Goal: Task Accomplishment & Management: Manage account settings

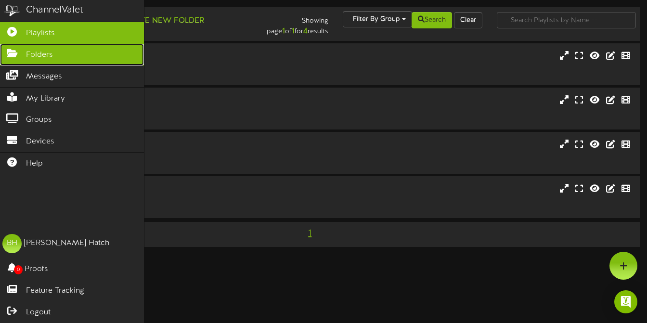
click at [17, 55] on icon at bounding box center [12, 52] width 24 height 7
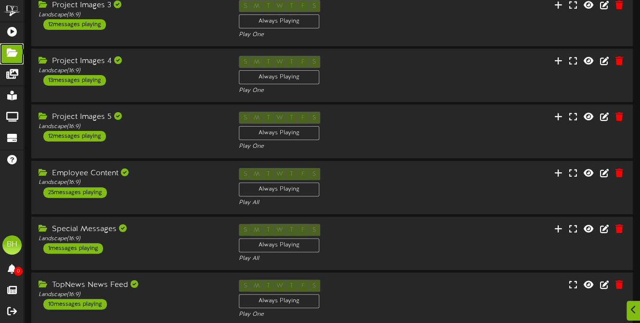
scroll to position [241, 0]
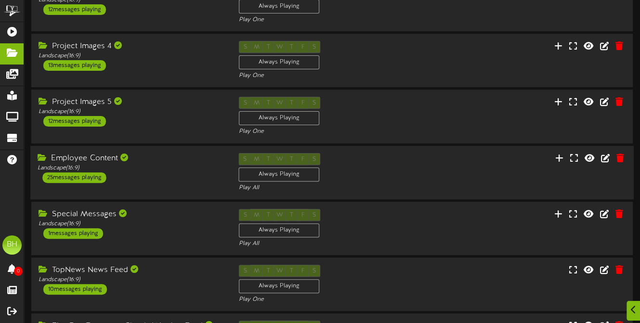
click at [442, 167] on div "Employee Content Landscape ( 16:9 ) 25 messages playing S M T W T F S Always Pl…" at bounding box center [331, 172] width 603 height 39
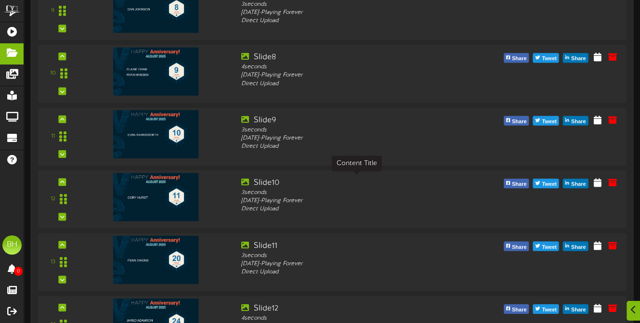
scroll to position [1059, 0]
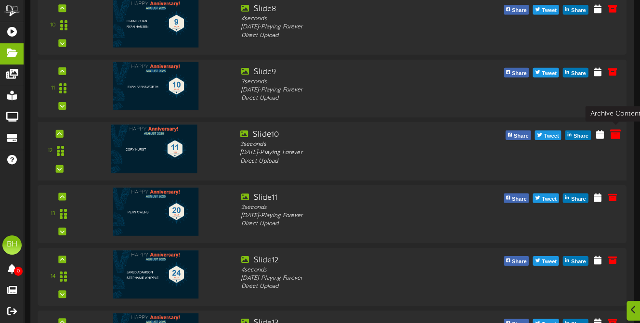
click at [613, 136] on icon at bounding box center [615, 133] width 11 height 11
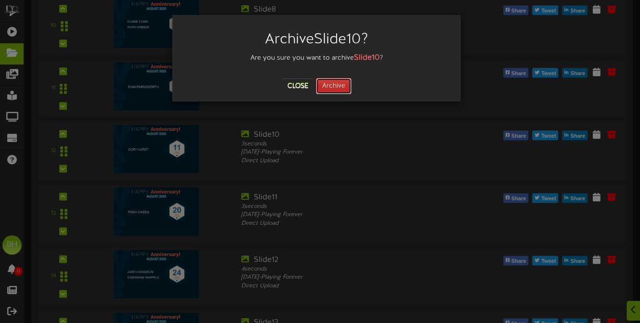
click at [346, 86] on button "Archive" at bounding box center [334, 86] width 36 height 16
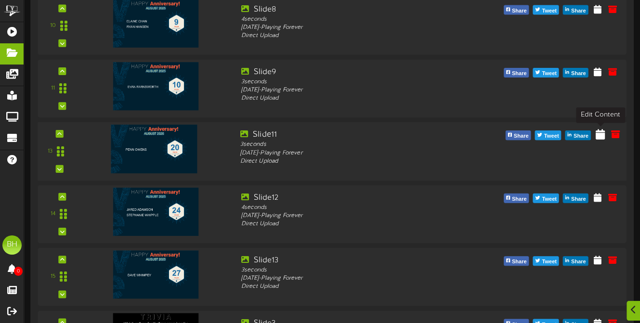
click at [603, 134] on icon at bounding box center [599, 134] width 9 height 11
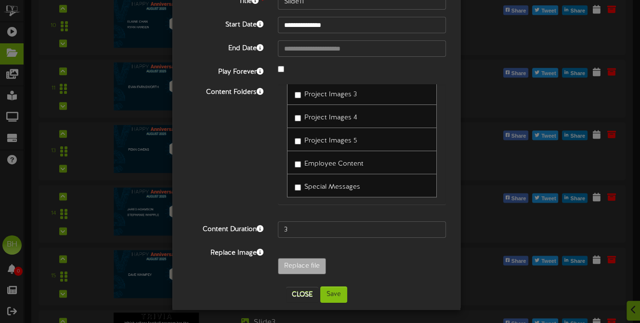
scroll to position [60, 0]
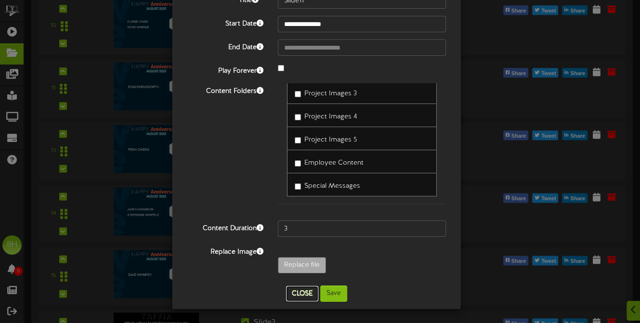
click at [308, 292] on button "Close" at bounding box center [302, 293] width 32 height 15
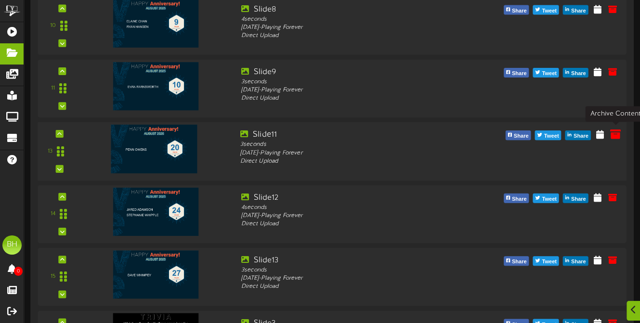
click at [611, 138] on icon at bounding box center [615, 134] width 11 height 11
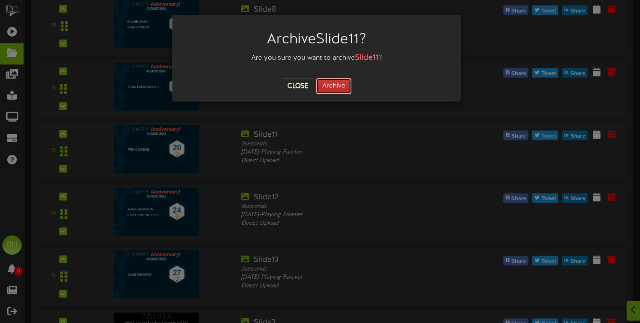
click at [345, 86] on button "Archive" at bounding box center [334, 86] width 36 height 16
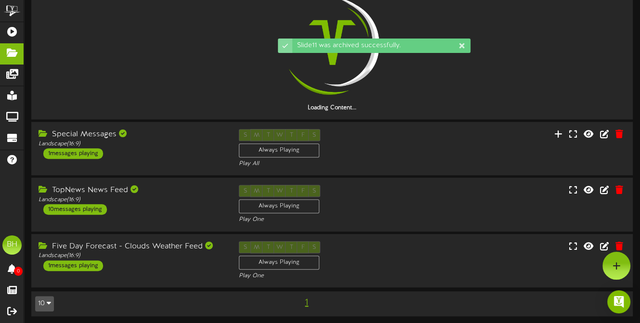
scroll to position [1059, 0]
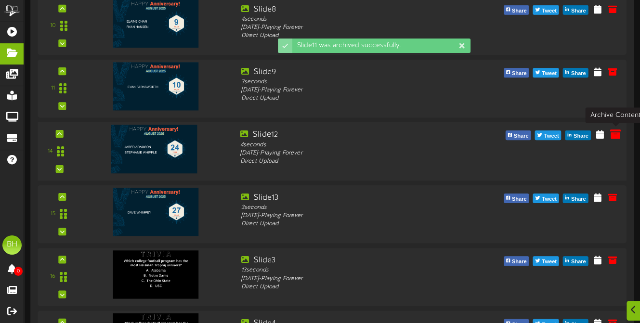
click at [617, 134] on icon at bounding box center [615, 134] width 11 height 11
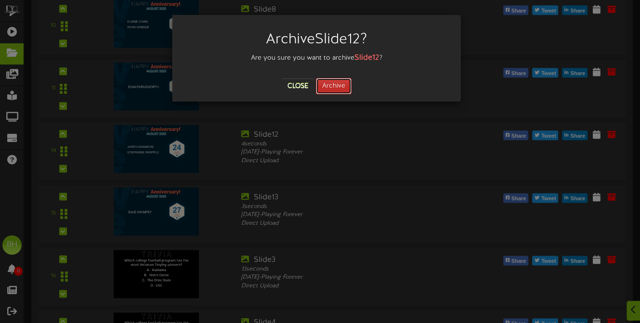
click at [341, 89] on button "Archive" at bounding box center [334, 86] width 36 height 16
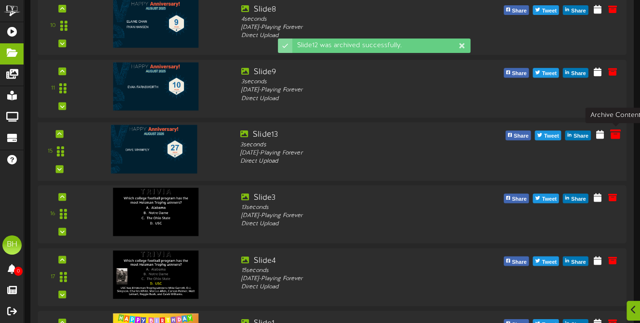
click at [616, 137] on icon at bounding box center [615, 134] width 11 height 11
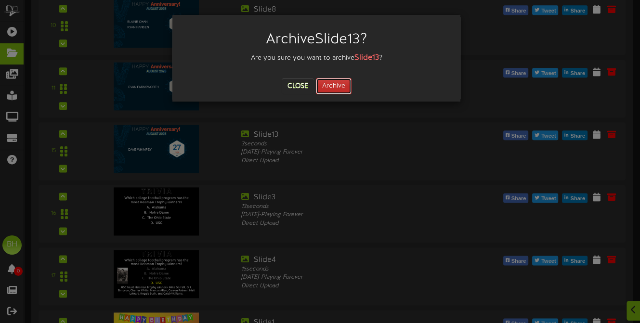
click at [335, 84] on button "Archive" at bounding box center [334, 86] width 36 height 16
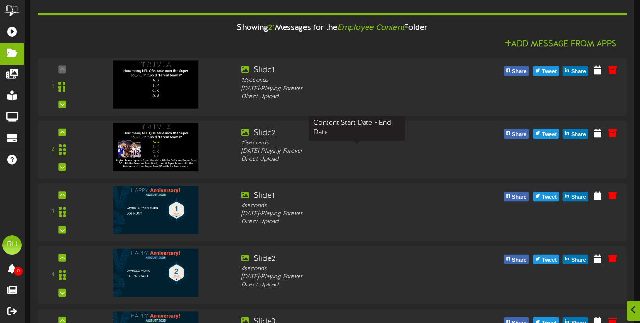
scroll to position [482, 0]
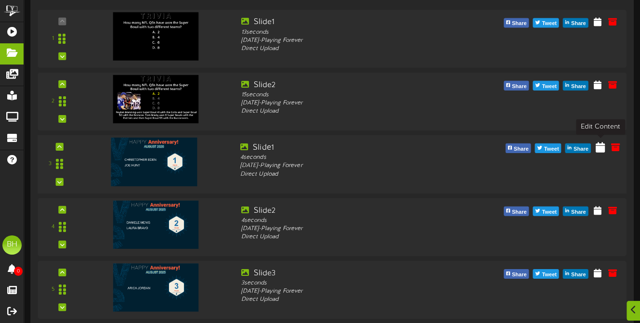
click at [602, 145] on icon at bounding box center [599, 147] width 9 height 11
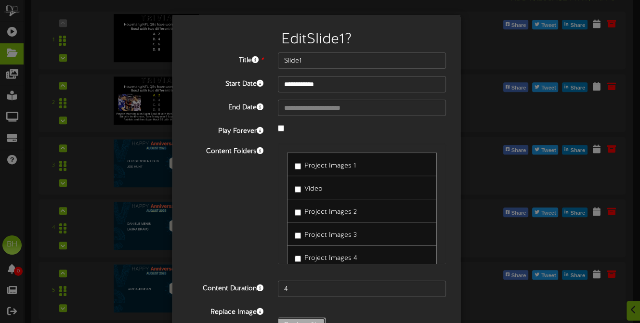
type input "**********"
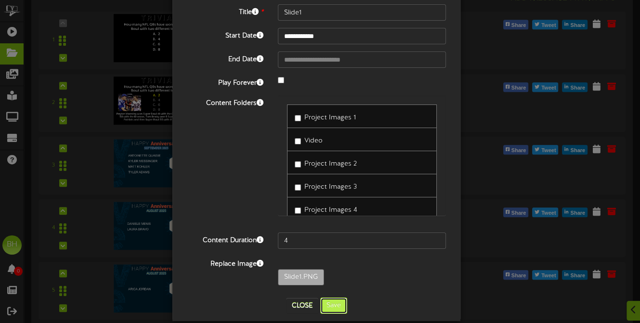
click at [340, 306] on button "Save" at bounding box center [333, 306] width 27 height 16
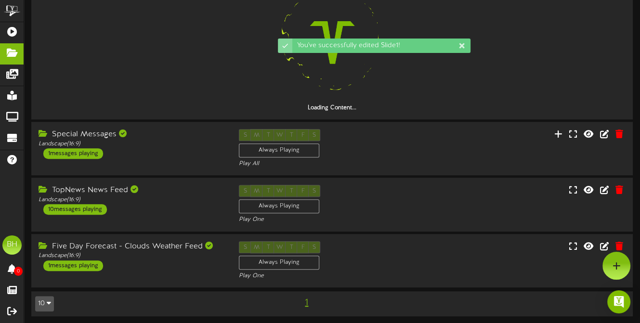
scroll to position [482, 0]
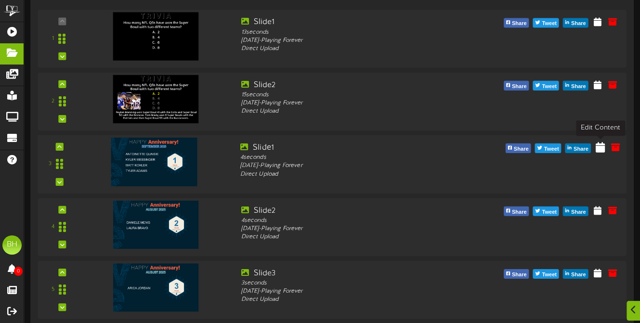
click at [600, 149] on icon at bounding box center [599, 147] width 9 height 11
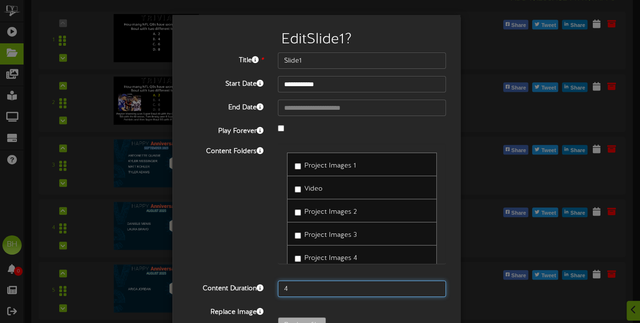
click at [294, 288] on input "4" at bounding box center [362, 289] width 168 height 16
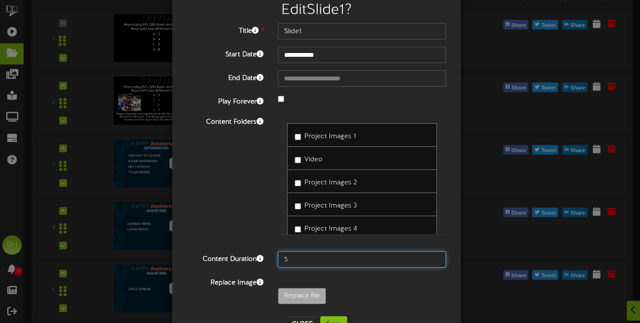
scroll to position [60, 0]
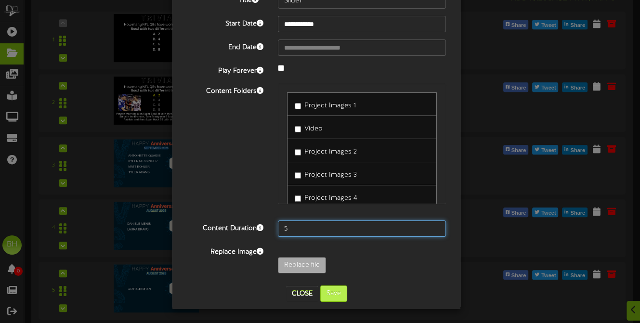
type input "5"
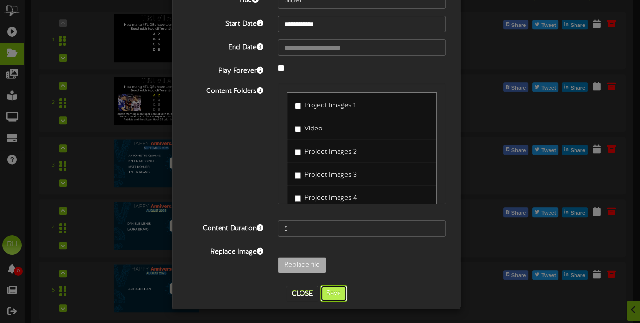
click at [336, 295] on button "Save" at bounding box center [333, 294] width 27 height 16
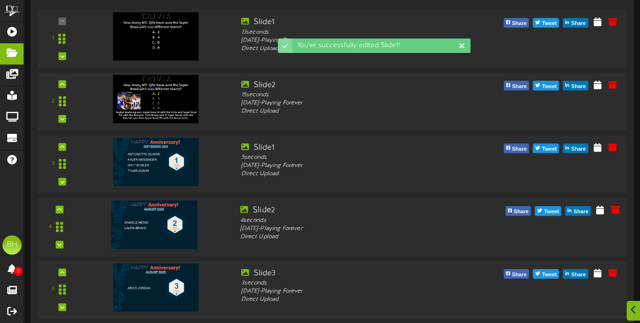
scroll to position [530, 0]
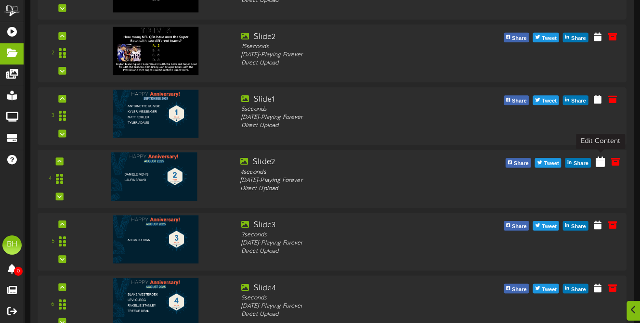
click at [603, 160] on icon at bounding box center [599, 161] width 9 height 11
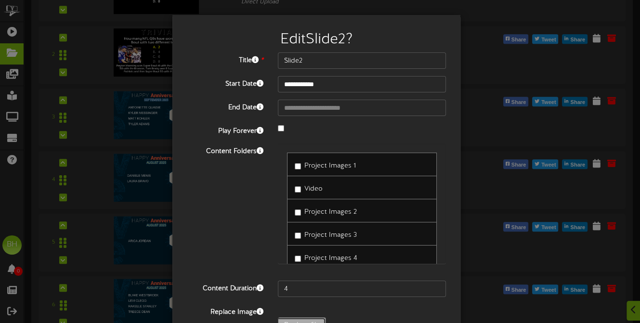
type input "**********"
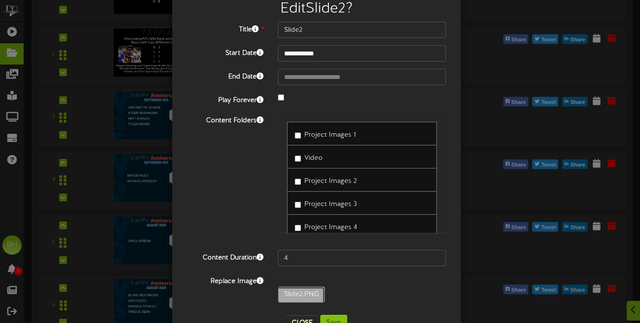
scroll to position [60, 0]
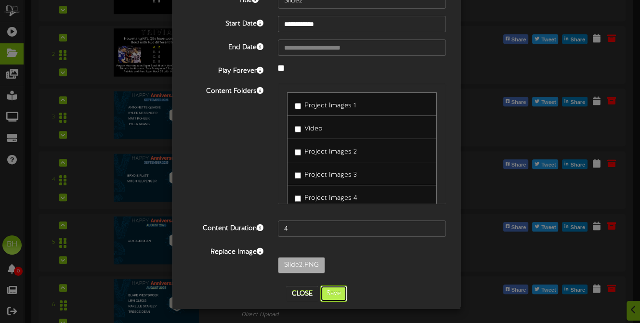
click at [335, 293] on button "Save" at bounding box center [333, 294] width 27 height 16
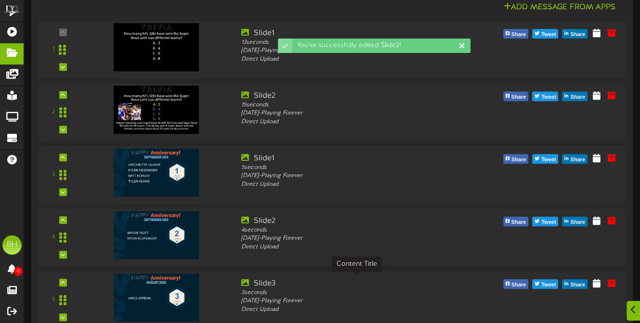
scroll to position [530, 0]
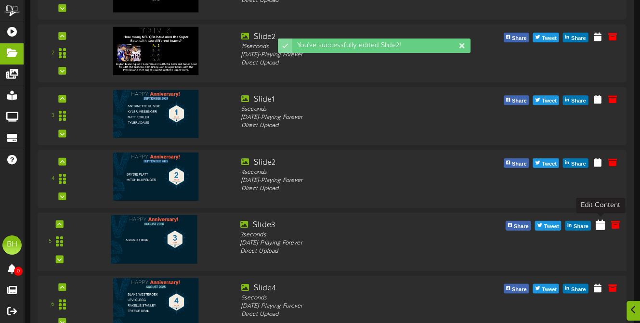
click at [597, 226] on icon at bounding box center [599, 224] width 9 height 11
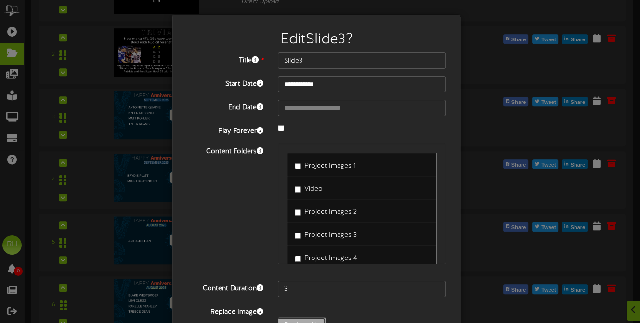
type input "**********"
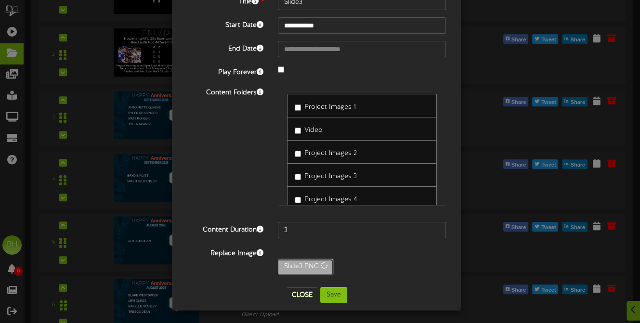
scroll to position [60, 0]
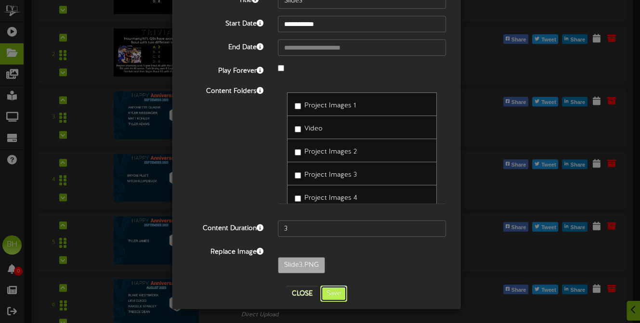
click at [332, 292] on button "Save" at bounding box center [333, 294] width 27 height 16
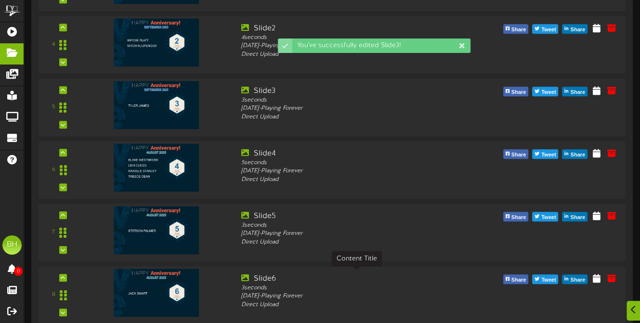
scroll to position [674, 0]
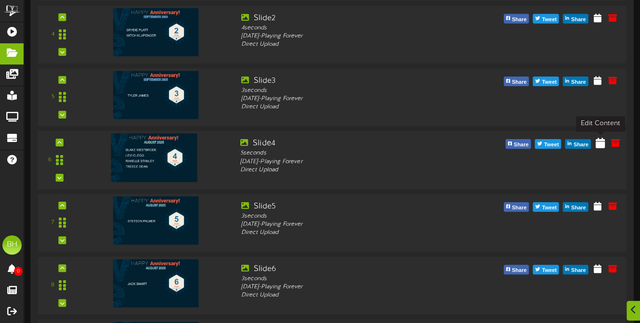
click at [599, 145] on icon at bounding box center [599, 142] width 9 height 11
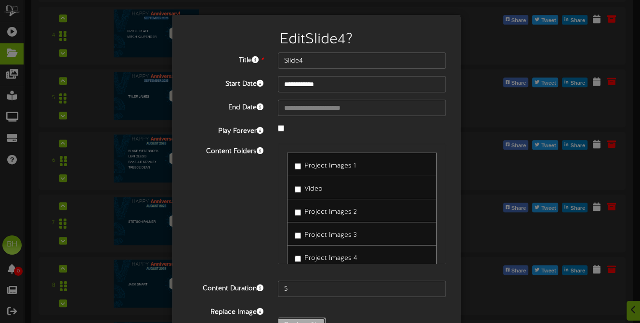
type input "**********"
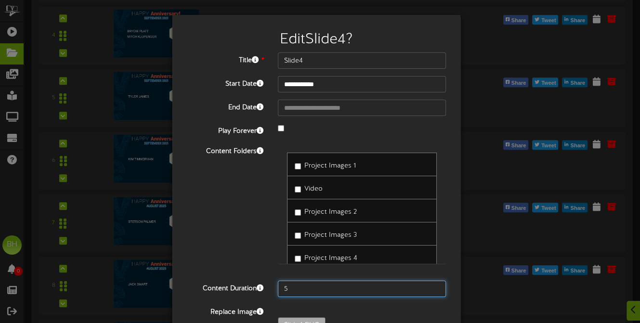
click at [292, 294] on input "5" at bounding box center [362, 289] width 168 height 16
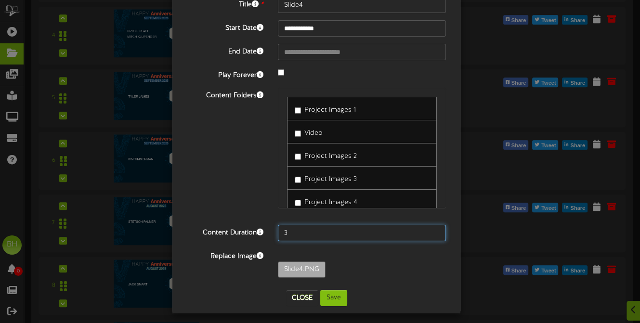
scroll to position [60, 0]
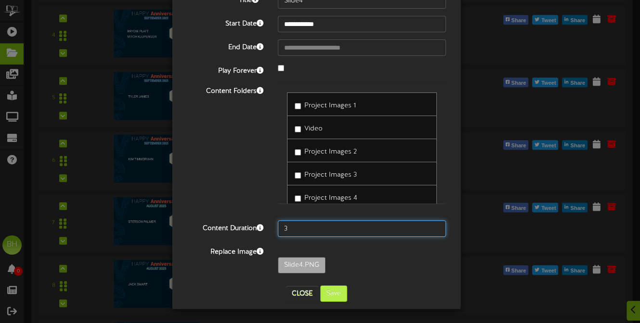
type input "3"
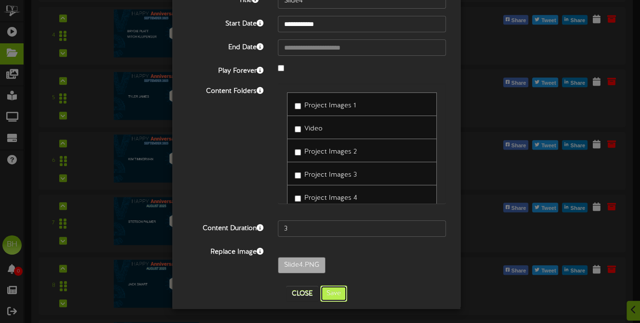
click at [332, 295] on button "Save" at bounding box center [333, 294] width 27 height 16
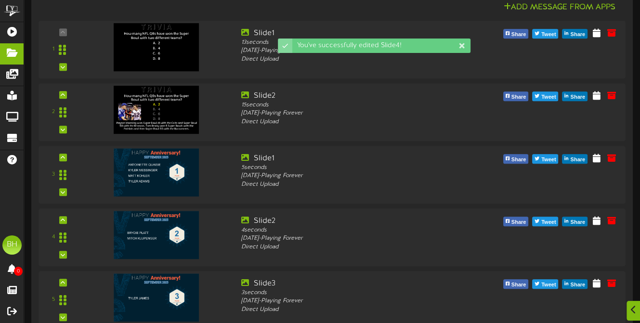
scroll to position [674, 0]
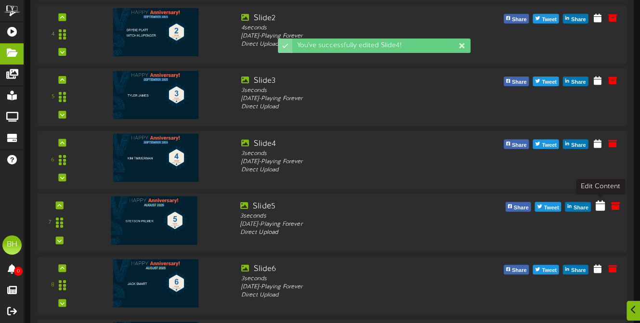
click at [598, 205] on icon at bounding box center [599, 205] width 9 height 11
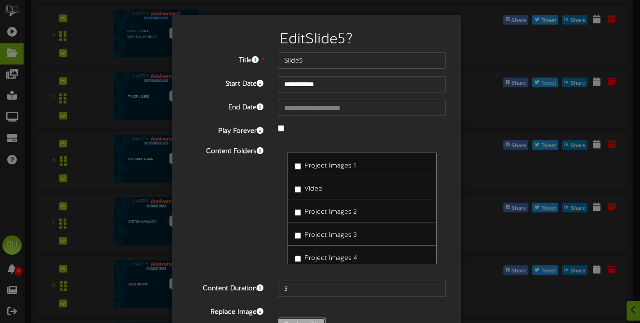
type input "**********"
click at [307, 291] on input "3" at bounding box center [362, 289] width 168 height 16
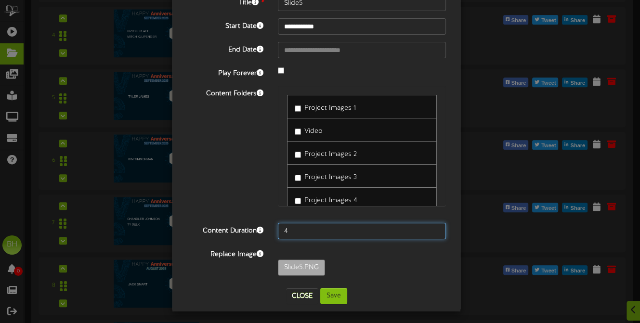
scroll to position [60, 0]
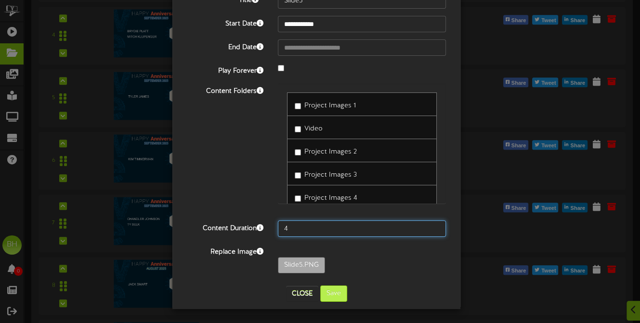
type input "4"
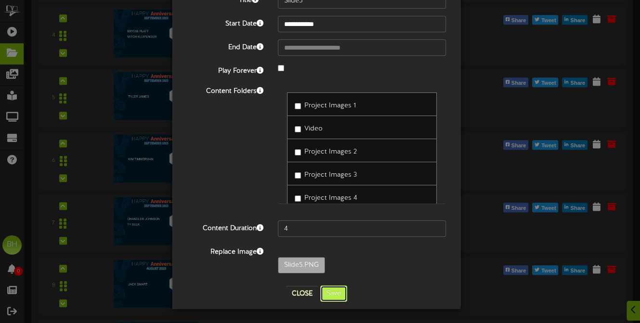
click at [326, 292] on button "Save" at bounding box center [333, 294] width 27 height 16
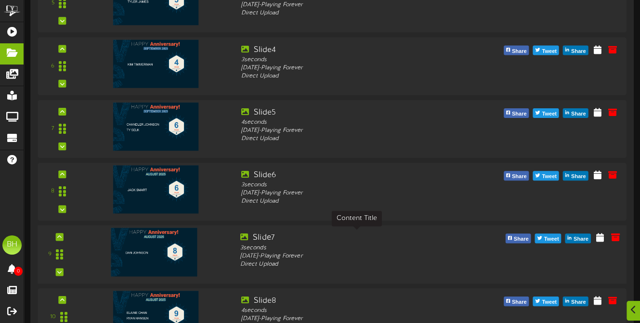
scroll to position [771, 0]
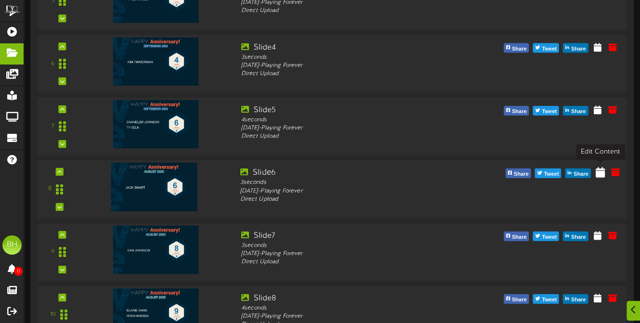
click at [599, 174] on icon at bounding box center [599, 172] width 9 height 11
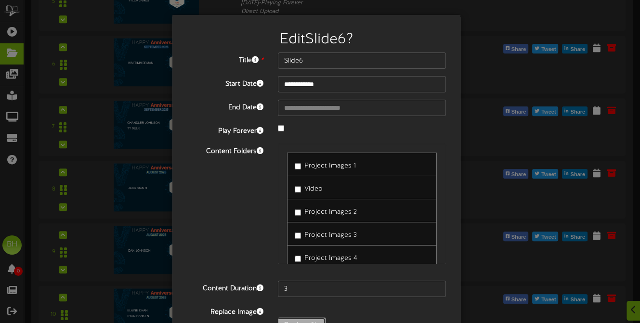
type input "**********"
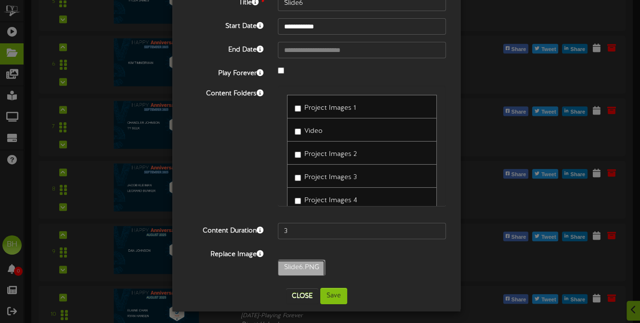
scroll to position [60, 0]
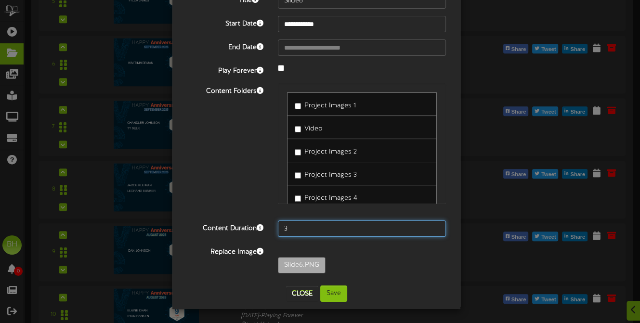
click at [296, 229] on input "3" at bounding box center [362, 229] width 168 height 16
type input "4"
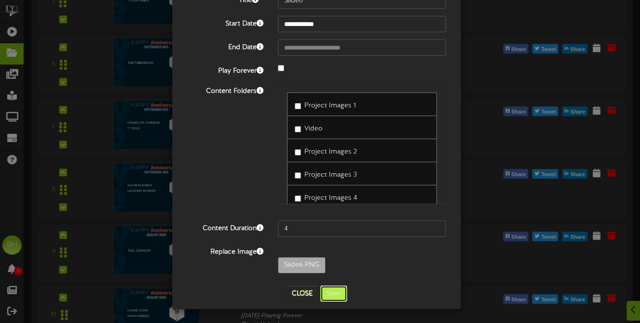
click at [336, 294] on button "Save" at bounding box center [333, 294] width 27 height 16
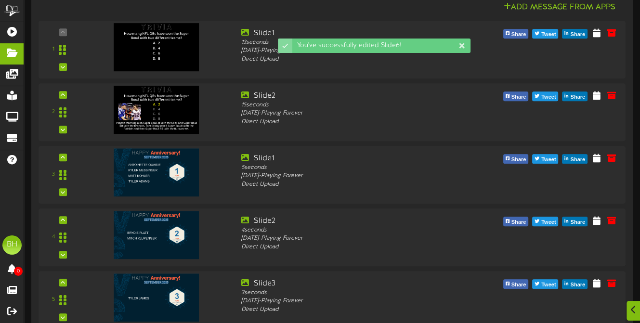
scroll to position [771, 0]
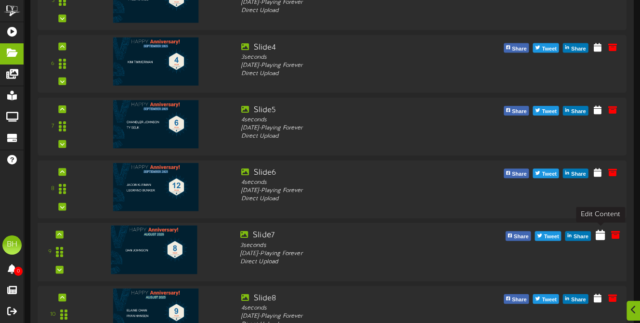
click at [600, 236] on icon at bounding box center [599, 234] width 9 height 11
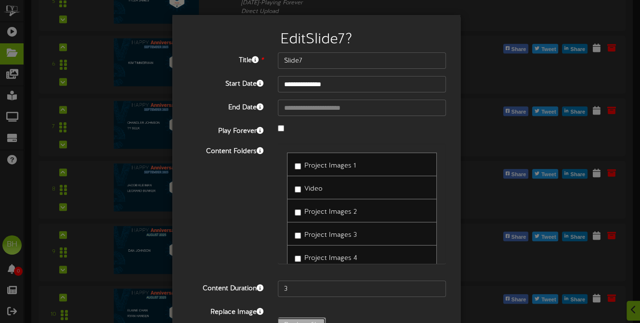
type input "**********"
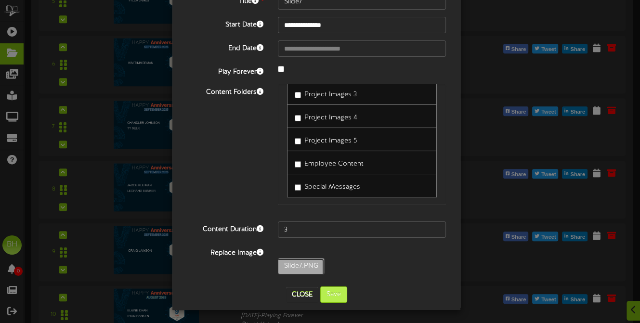
scroll to position [60, 0]
click at [330, 294] on button "Save" at bounding box center [333, 294] width 27 height 16
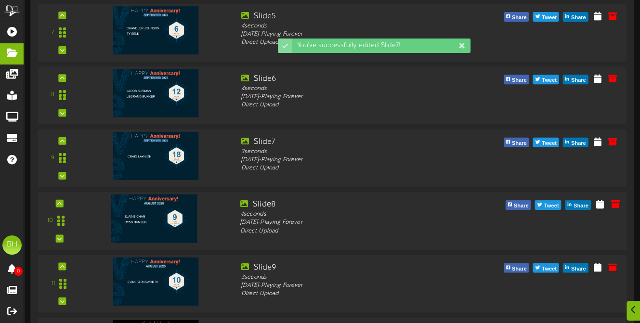
scroll to position [867, 0]
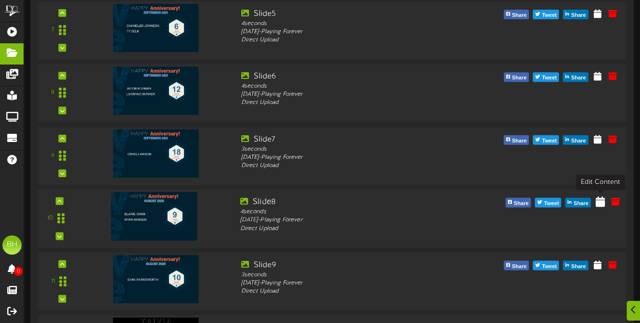
click at [597, 203] on icon at bounding box center [599, 201] width 9 height 11
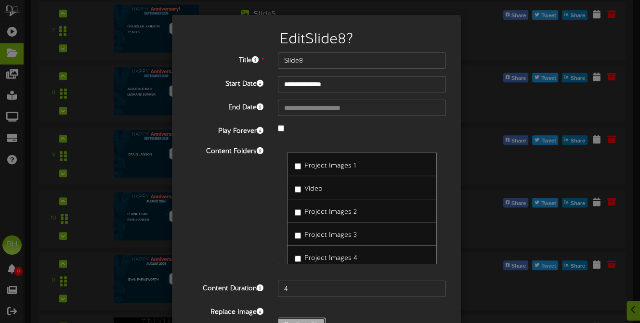
type input "**********"
click at [302, 291] on input "4" at bounding box center [362, 289] width 168 height 16
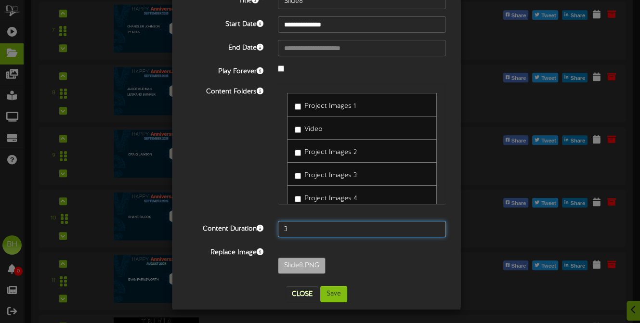
scroll to position [60, 0]
type input "3"
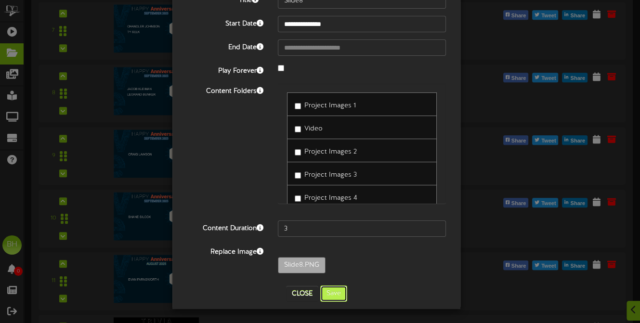
click at [333, 295] on button "Save" at bounding box center [333, 294] width 27 height 16
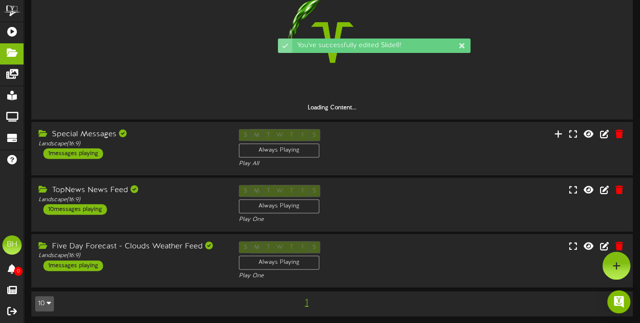
scroll to position [867, 0]
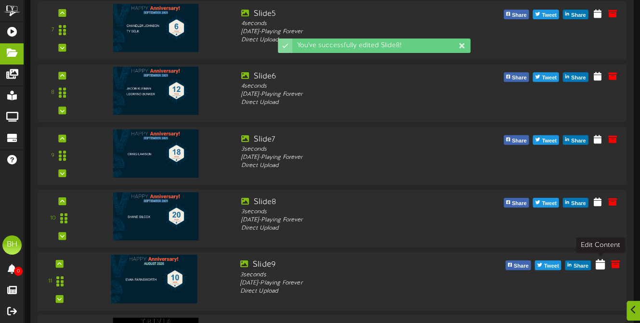
click at [598, 262] on icon at bounding box center [599, 264] width 9 height 11
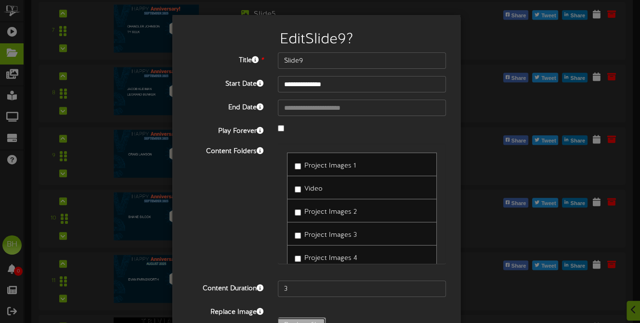
type input "**********"
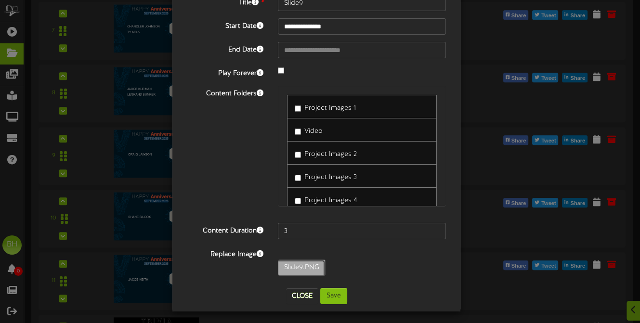
scroll to position [60, 0]
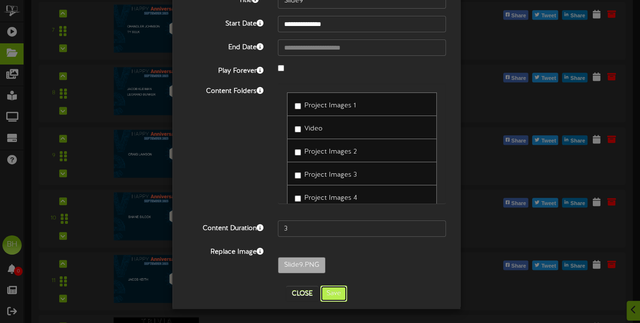
click at [330, 289] on button "Save" at bounding box center [333, 294] width 27 height 16
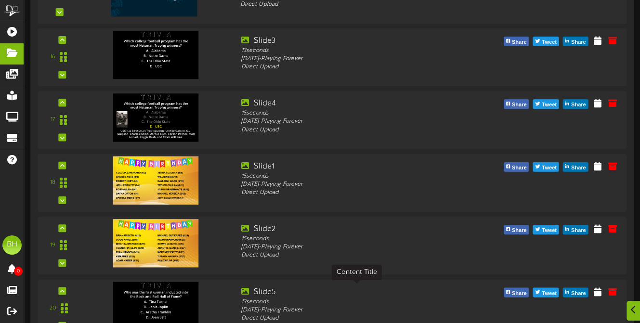
scroll to position [1156, 0]
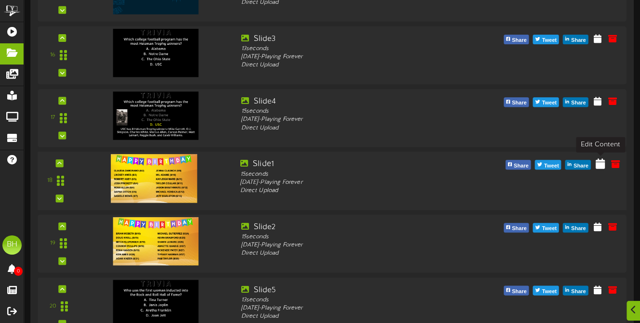
click at [601, 165] on icon at bounding box center [599, 163] width 9 height 11
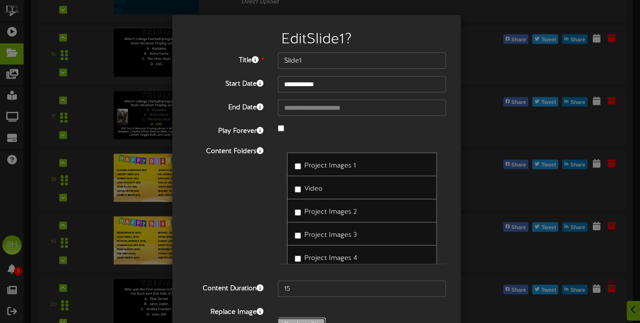
type input "**********"
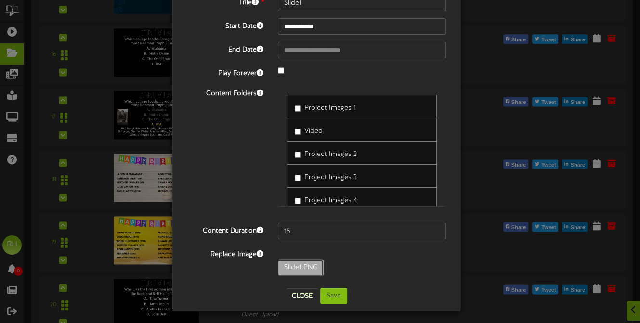
scroll to position [60, 0]
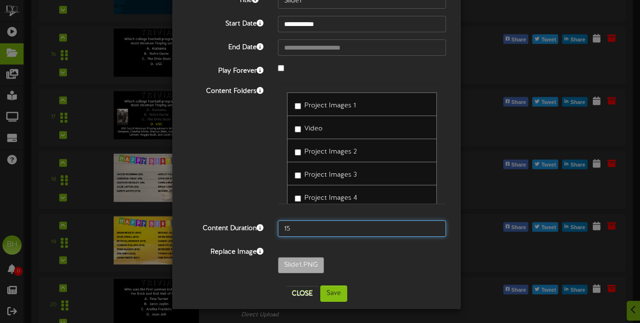
click at [307, 230] on input "15" at bounding box center [362, 229] width 168 height 16
type input "13"
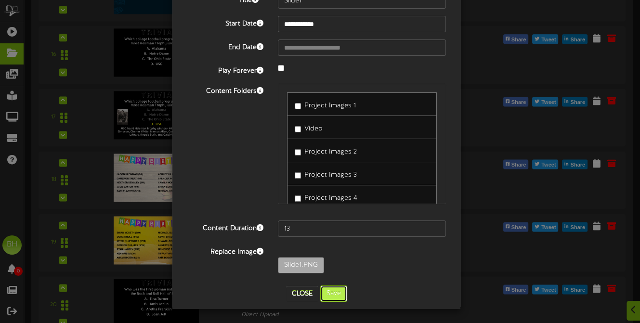
click at [329, 292] on button "Save" at bounding box center [333, 294] width 27 height 16
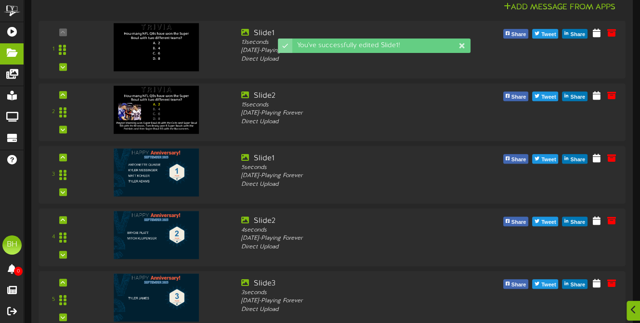
scroll to position [1156, 0]
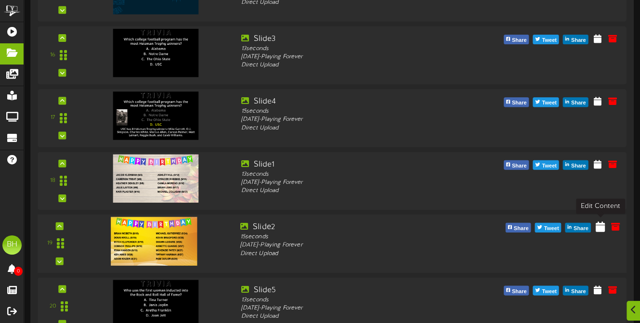
click at [598, 225] on icon at bounding box center [599, 226] width 9 height 11
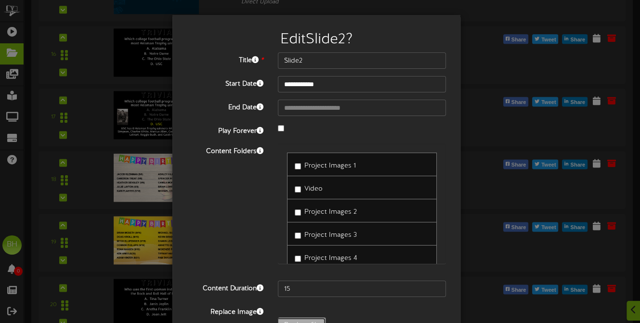
type input "**********"
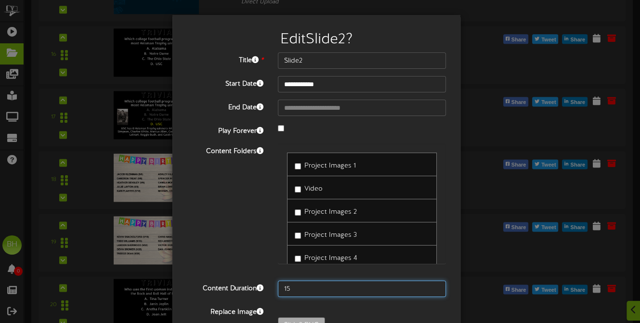
click at [307, 290] on input "15" at bounding box center [362, 289] width 168 height 16
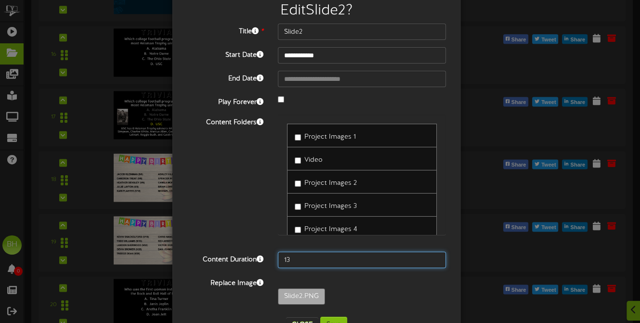
scroll to position [60, 0]
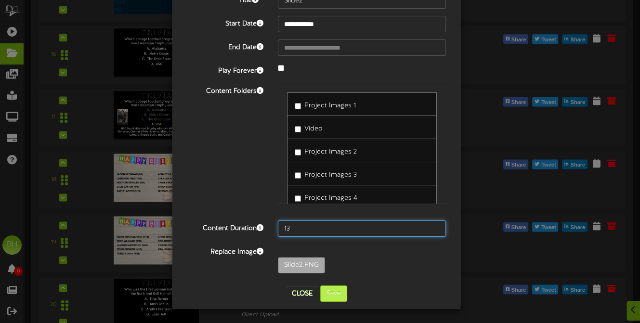
type input "13"
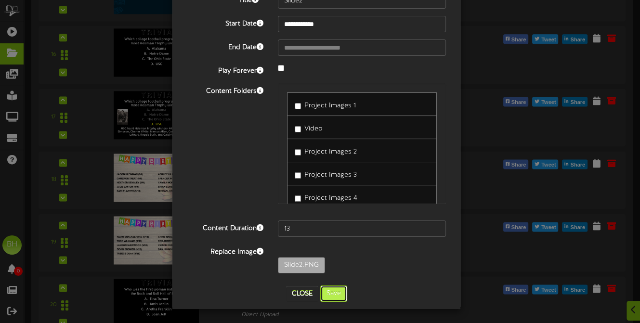
click at [333, 296] on button "Save" at bounding box center [333, 294] width 27 height 16
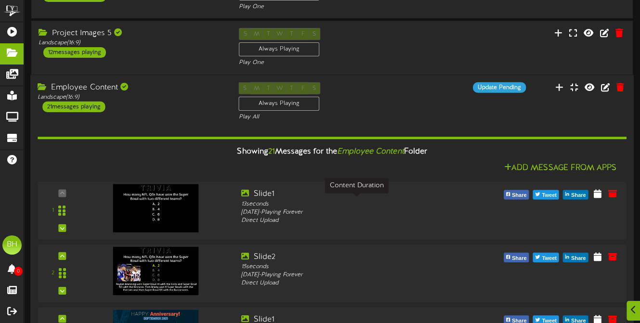
scroll to position [337, 0]
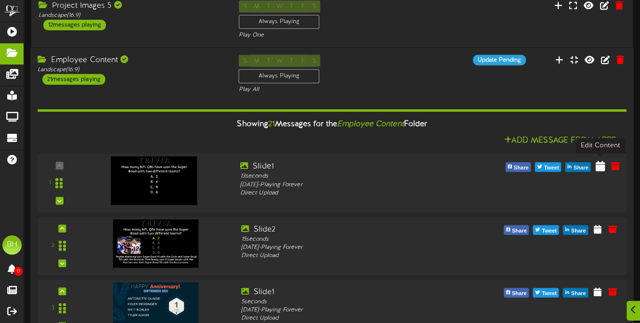
click at [599, 168] on icon at bounding box center [599, 165] width 9 height 11
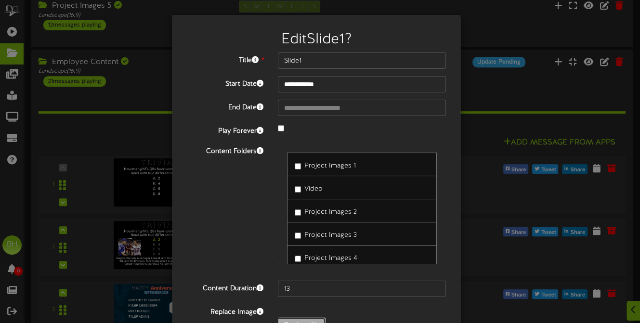
type input "**********"
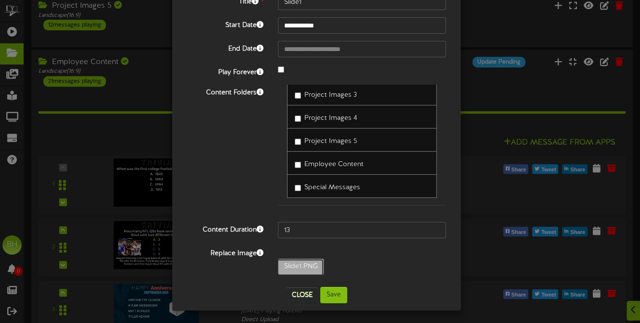
scroll to position [60, 0]
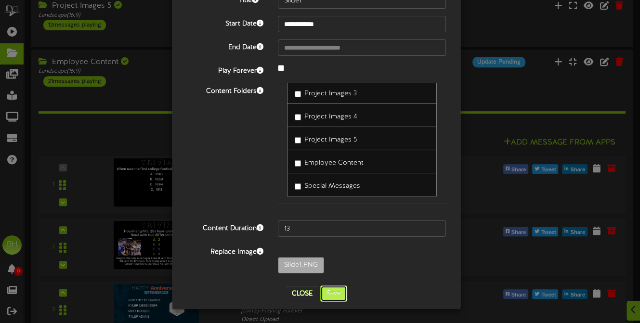
click at [337, 292] on button "Save" at bounding box center [333, 294] width 27 height 16
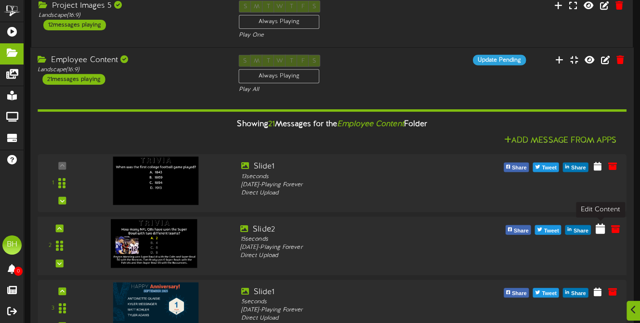
click at [600, 231] on icon at bounding box center [599, 228] width 9 height 11
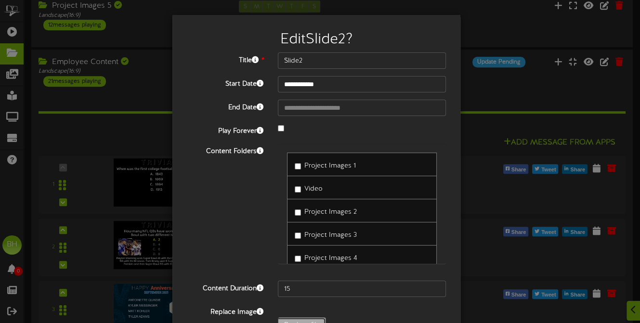
type input "**********"
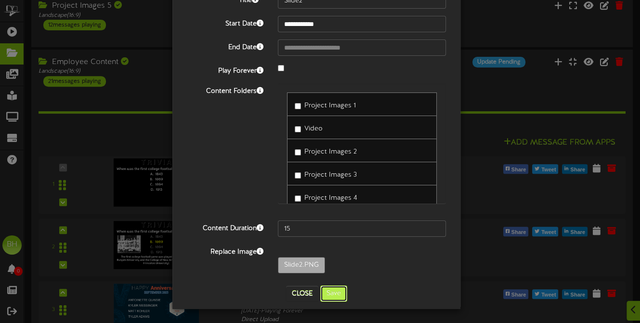
click at [335, 296] on button "Save" at bounding box center [333, 294] width 27 height 16
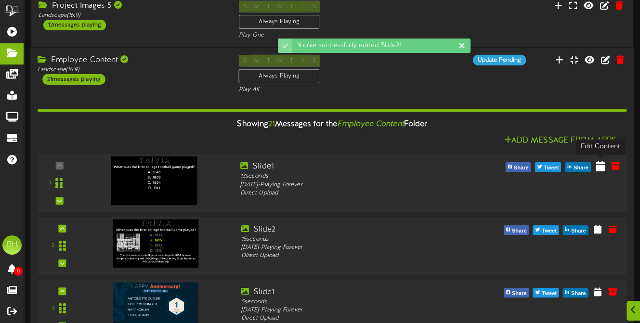
click at [598, 168] on icon at bounding box center [599, 165] width 9 height 11
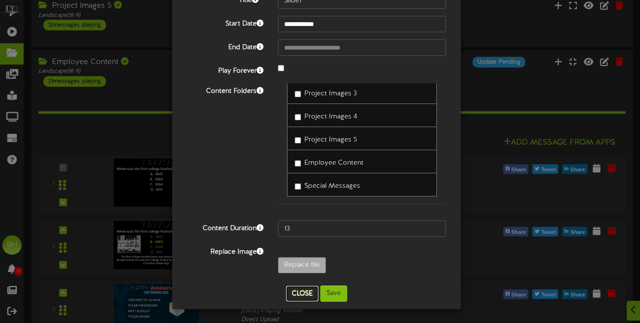
click at [304, 296] on button "Close" at bounding box center [302, 293] width 32 height 15
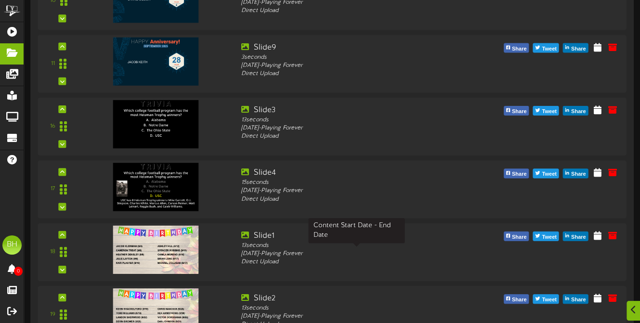
scroll to position [1108, 0]
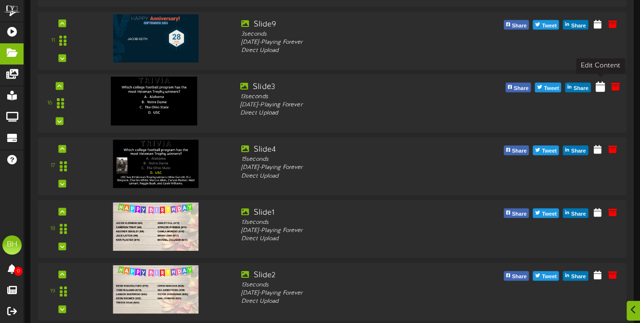
click at [600, 87] on icon at bounding box center [599, 85] width 9 height 11
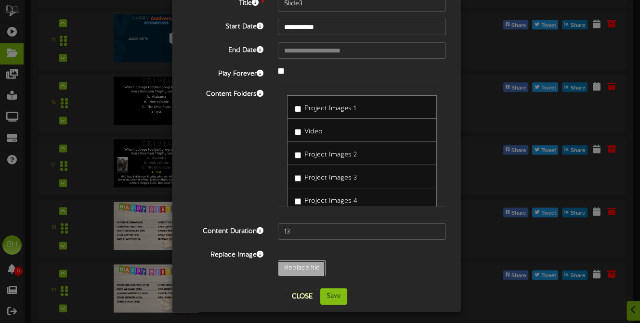
scroll to position [60, 0]
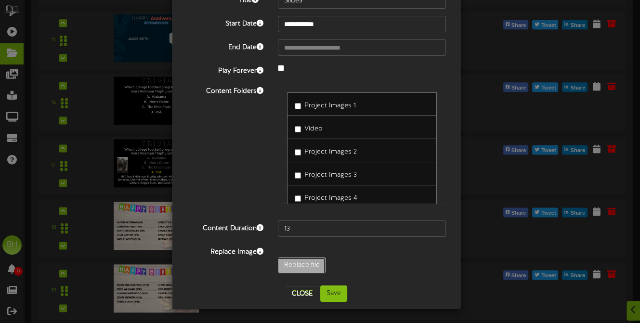
type input "**********"
click at [333, 296] on button "Save" at bounding box center [333, 294] width 27 height 16
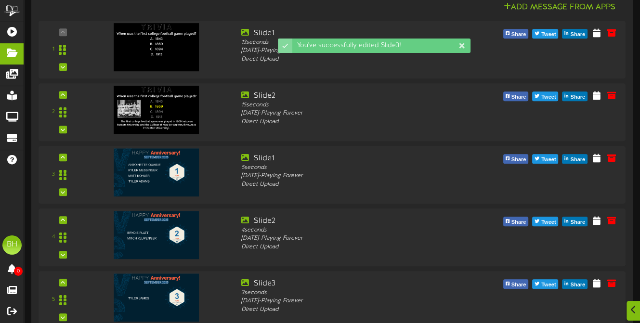
scroll to position [1108, 0]
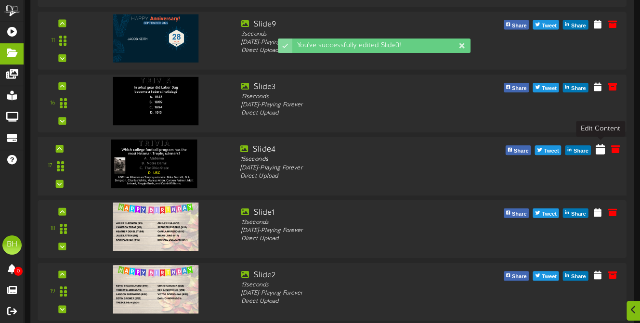
click at [602, 149] on icon at bounding box center [599, 149] width 9 height 11
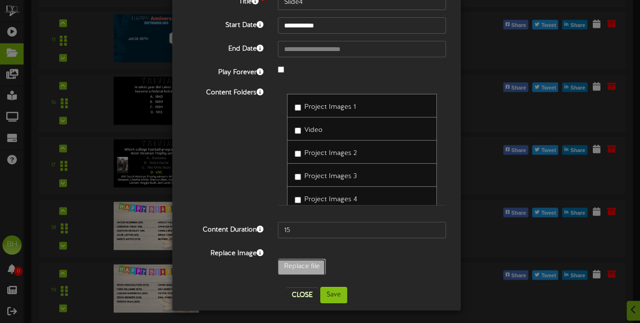
type input "**********"
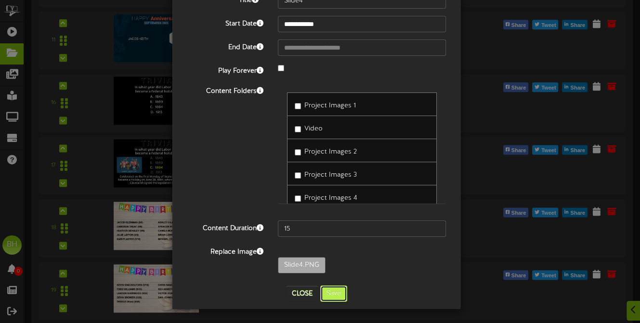
click at [327, 295] on button "Save" at bounding box center [333, 294] width 27 height 16
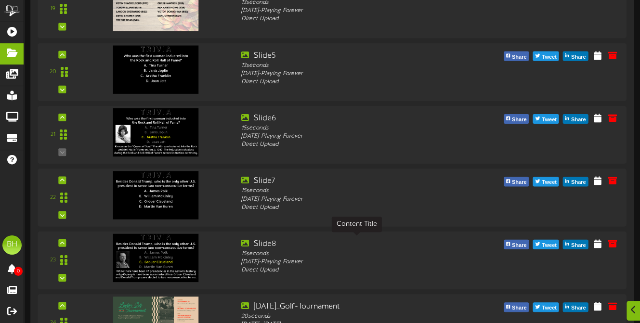
scroll to position [1397, 0]
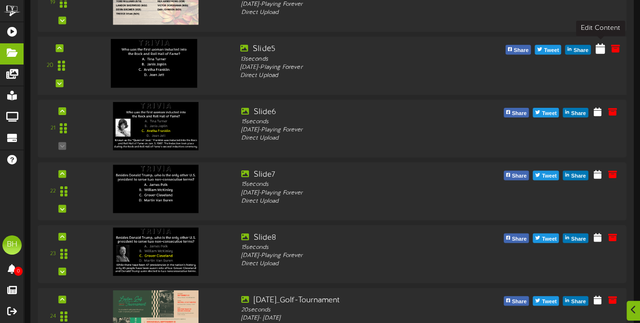
click at [600, 48] on icon at bounding box center [599, 48] width 9 height 11
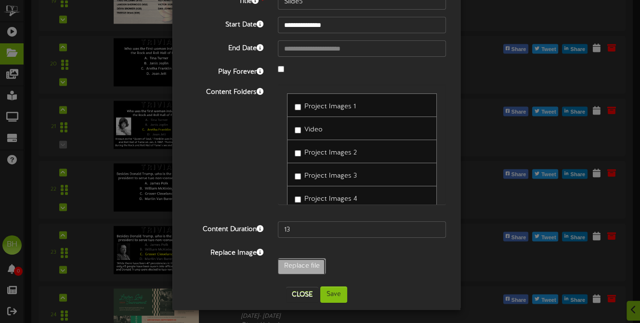
scroll to position [60, 0]
type input "**********"
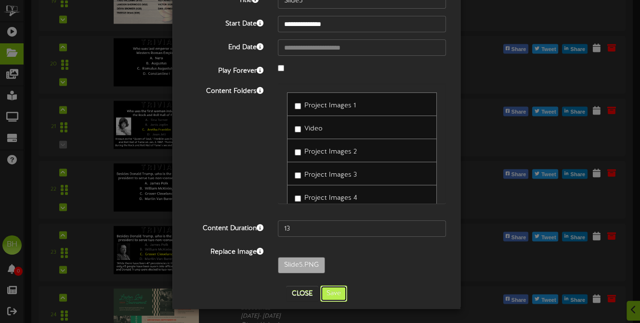
click at [334, 294] on button "Save" at bounding box center [333, 294] width 27 height 16
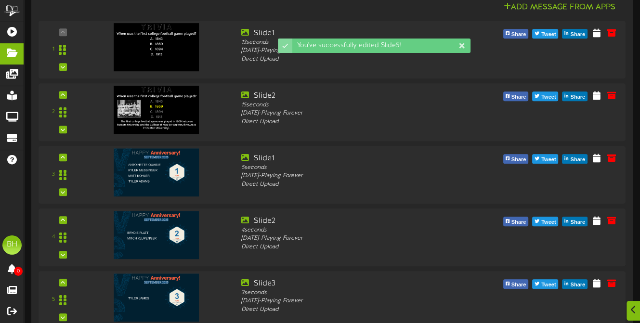
scroll to position [1397, 0]
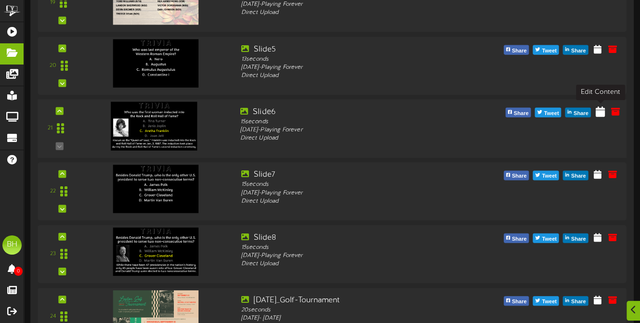
click at [600, 110] on icon at bounding box center [599, 110] width 9 height 11
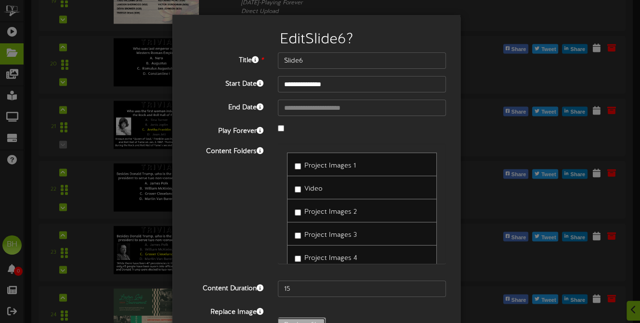
type input "**********"
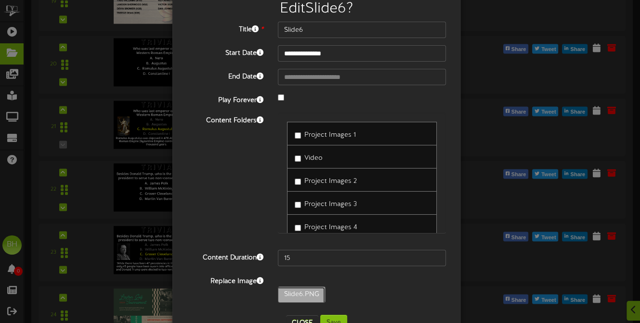
scroll to position [60, 0]
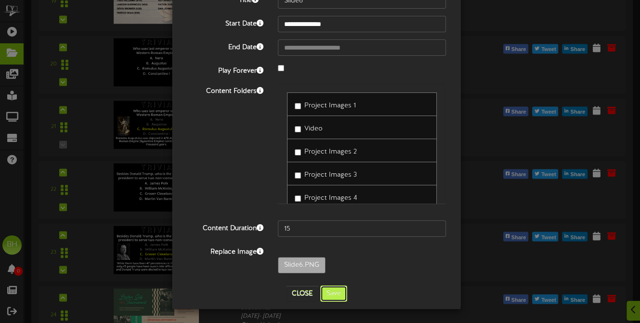
click at [341, 300] on button "Save" at bounding box center [333, 294] width 27 height 16
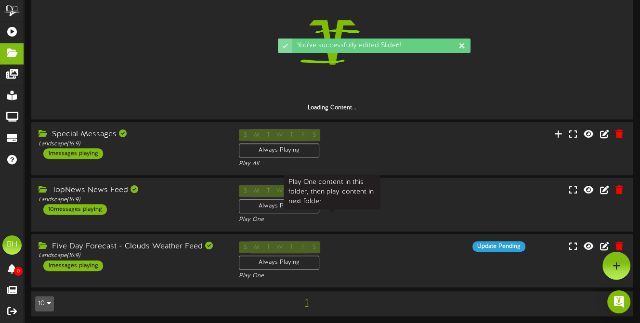
scroll to position [1397, 0]
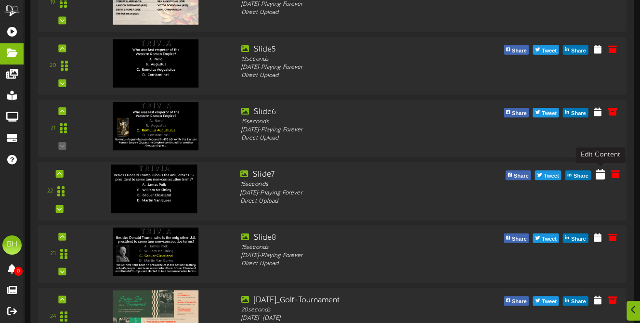
click at [600, 176] on icon at bounding box center [599, 174] width 9 height 11
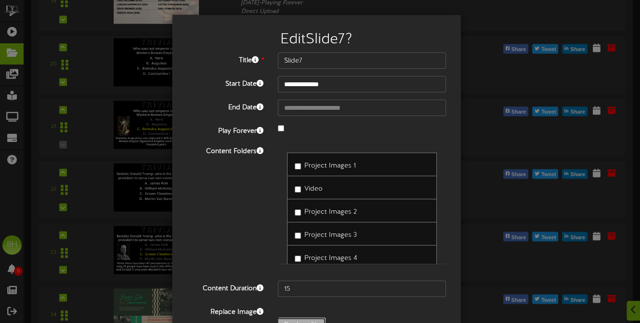
type input "**********"
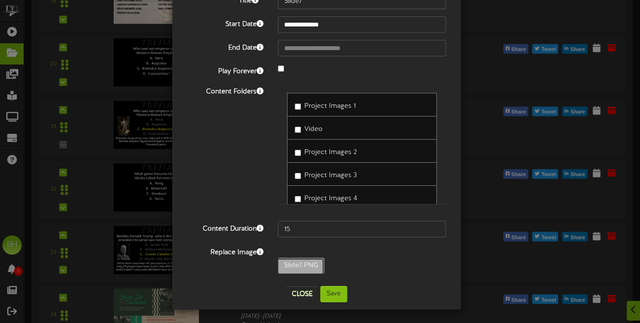
scroll to position [60, 0]
click at [333, 295] on button "Save" at bounding box center [333, 294] width 27 height 16
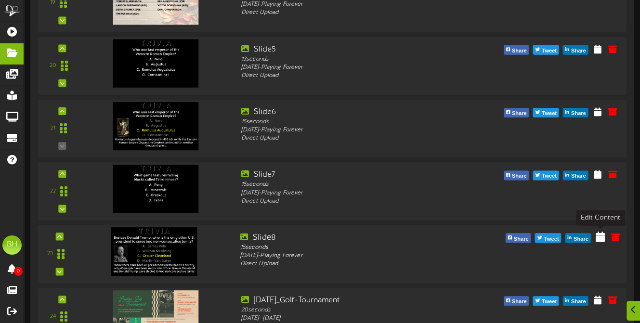
click at [599, 238] on icon at bounding box center [599, 236] width 9 height 11
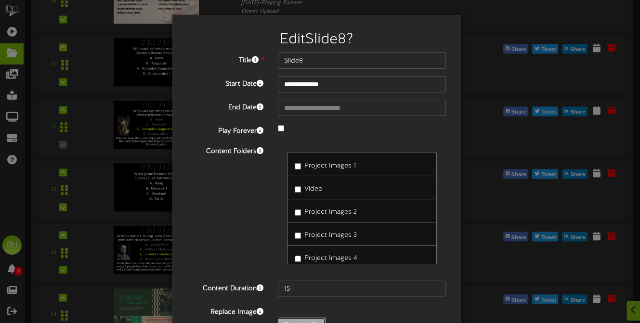
type input "**********"
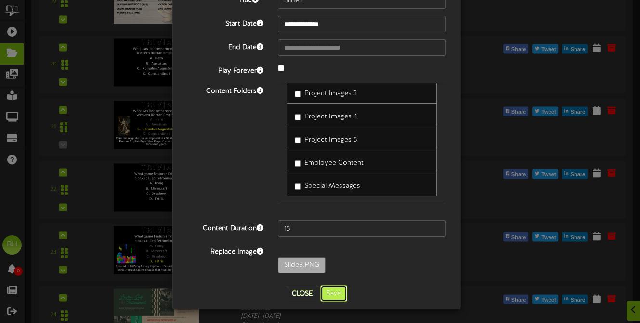
click at [333, 292] on button "Save" at bounding box center [333, 294] width 27 height 16
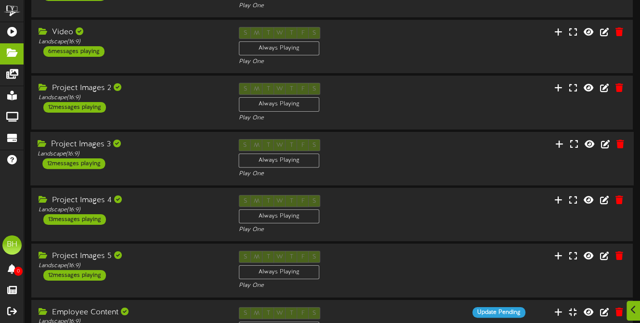
scroll to position [193, 0]
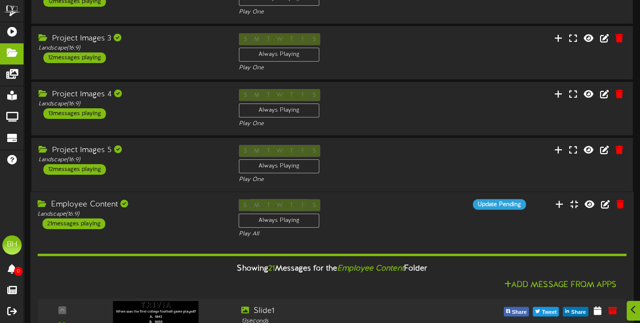
click at [393, 213] on div "S M T W T F S Always Playing Play All" at bounding box center [332, 218] width 201 height 39
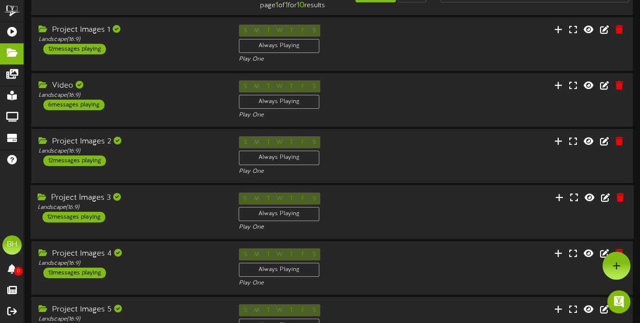
scroll to position [0, 0]
